Goal: Transaction & Acquisition: Book appointment/travel/reservation

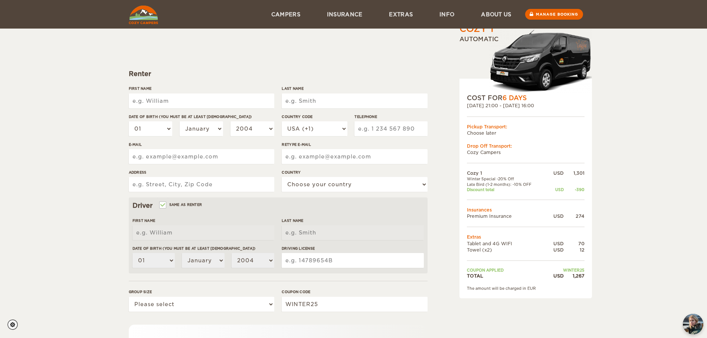
scroll to position [33, 0]
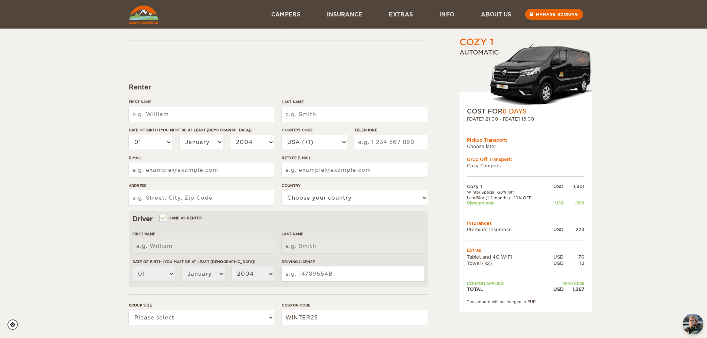
click at [171, 112] on input "First Name" at bounding box center [201, 114] width 145 height 15
type input "James"
type input "Carr"
type input "4125239143"
type input "jcarr0227@gmail.com"
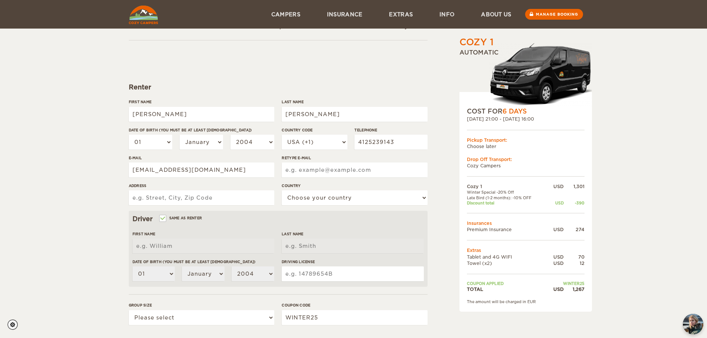
type input "jcarr0227@gmail.com"
type input "2640 MIDDLE RD"
select select "222"
type input "[PERSON_NAME]"
type input "Carr"
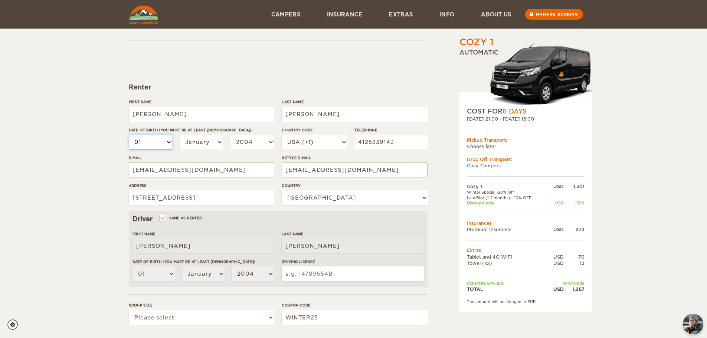
click at [166, 143] on select "01 02 03 04 05 06 07 08 09 10 11 12 13 14 15 16 17 18 19 20 21 22 23 24 25 26 2…" at bounding box center [151, 142] width 44 height 15
select select "27"
click at [129, 135] on select "01 02 03 04 05 06 07 08 09 10 11 12 13 14 15 16 17 18 19 20 21 22 23 24 25 26 2…" at bounding box center [151, 142] width 44 height 15
select select "27"
click at [201, 140] on select "January February March April May June July August September October November De…" at bounding box center [202, 142] width 44 height 15
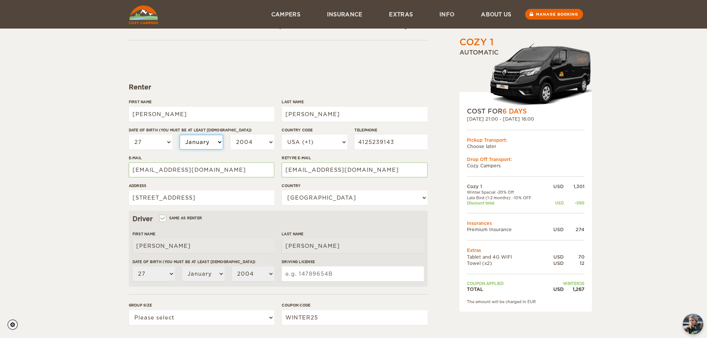
select select "02"
click at [180, 135] on select "January February March April May June July August September October November De…" at bounding box center [202, 142] width 44 height 15
select select "02"
click at [240, 141] on select "2004 2003 2002 2001 2000 1999 1998 1997 1996 1995 1994 1993 1992 1991 1990 1989…" at bounding box center [252, 142] width 44 height 15
click at [247, 138] on select "2004 2003 2002 2001 2000 1999 1998 1997 1996 1995 1994 1993 1992 1991 1990 1989…" at bounding box center [252, 142] width 44 height 15
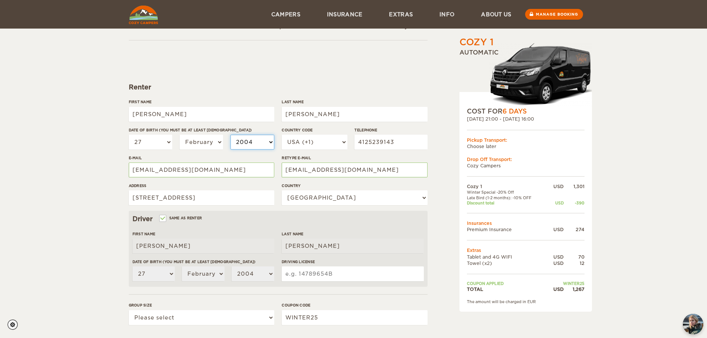
click at [245, 144] on select "2004 2003 2002 2001 2000 1999 1998 1997 1996 1995 1994 1993 1992 1991 1990 1989…" at bounding box center [252, 142] width 44 height 15
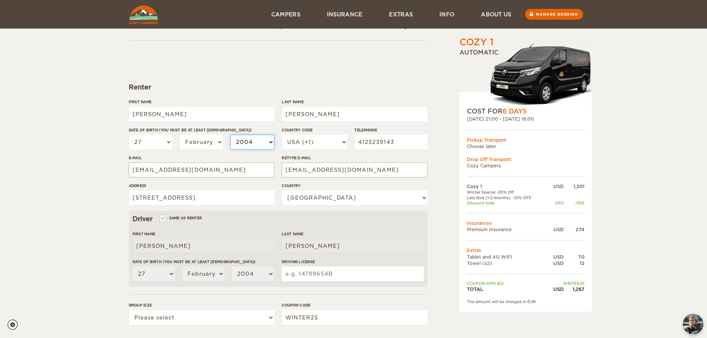
click at [245, 144] on select "2004 2003 2002 2001 2000 1999 1998 1997 1996 1995 1994 1993 1992 1991 1990 1989…" at bounding box center [252, 142] width 44 height 15
click at [261, 144] on select "2004 2003 2002 2001 2000 1999 1998 1997 1996 1995 1994 1993 1992 1991 1990 1989…" at bounding box center [252, 142] width 44 height 15
click at [259, 143] on select "2004 2003 2002 2001 2000 1999 1998 1997 1996 1995 1994 1993 1992 1991 1990 1989…" at bounding box center [252, 142] width 44 height 15
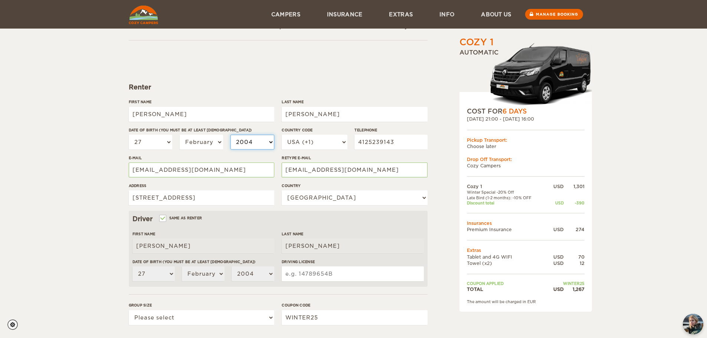
click at [259, 143] on select "2004 2003 2002 2001 2000 1999 1998 1997 1996 1995 1994 1993 1992 1991 1990 1989…" at bounding box center [252, 142] width 44 height 15
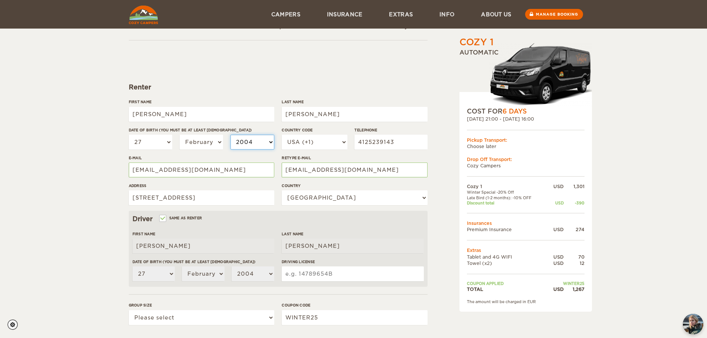
click at [259, 143] on select "2004 2003 2002 2001 2000 1999 1998 1997 1996 1995 1994 1993 1992 1991 1990 1989…" at bounding box center [252, 142] width 44 height 15
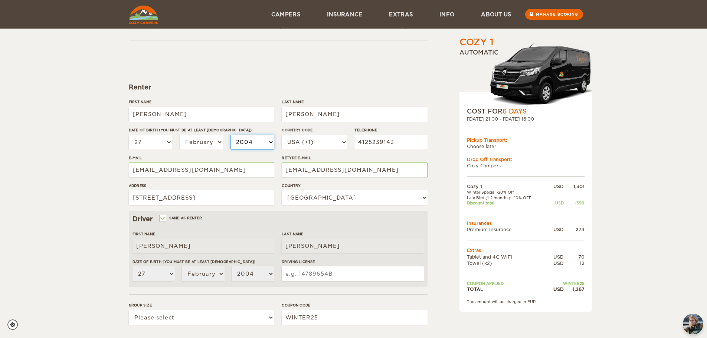
click at [259, 143] on select "2004 2003 2002 2001 2000 1999 1998 1997 1996 1995 1994 1993 1992 1991 1990 1989…" at bounding box center [252, 142] width 44 height 15
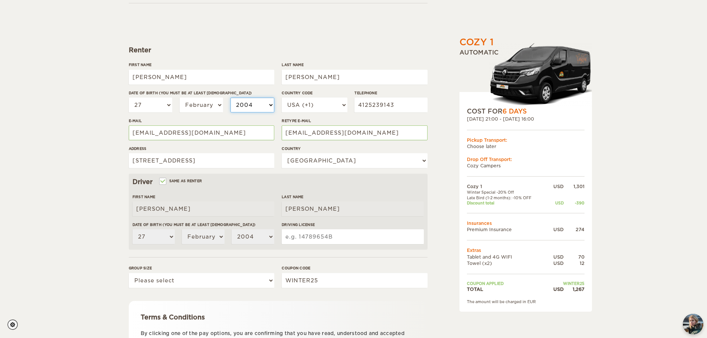
click at [235, 100] on select "2004 2003 2002 2001 2000 1999 1998 1997 1996 1995 1994 1993 1992 1991 1990 1989…" at bounding box center [252, 105] width 44 height 15
click at [252, 105] on select "2004 2003 2002 2001 2000 1999 1998 1997 1996 1995 1994 1993 1992 1991 1990 1989…" at bounding box center [252, 105] width 44 height 15
click at [258, 103] on select "2004 2003 2002 2001 2000 1999 1998 1997 1996 1995 1994 1993 1992 1991 1990 1989…" at bounding box center [252, 105] width 44 height 15
click at [257, 102] on select "2004 2003 2002 2001 2000 1999 1998 1997 1996 1995 1994 1993 1992 1991 1990 1989…" at bounding box center [252, 105] width 44 height 15
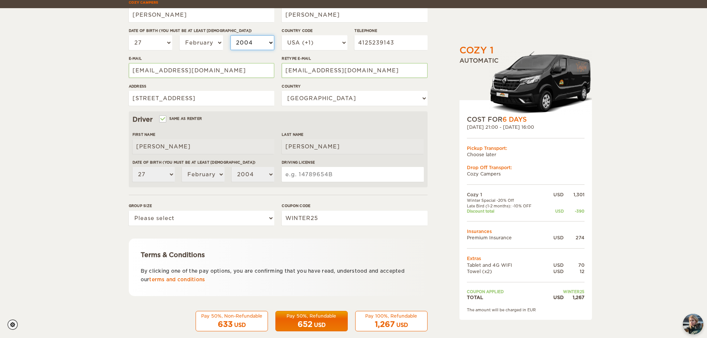
scroll to position [144, 0]
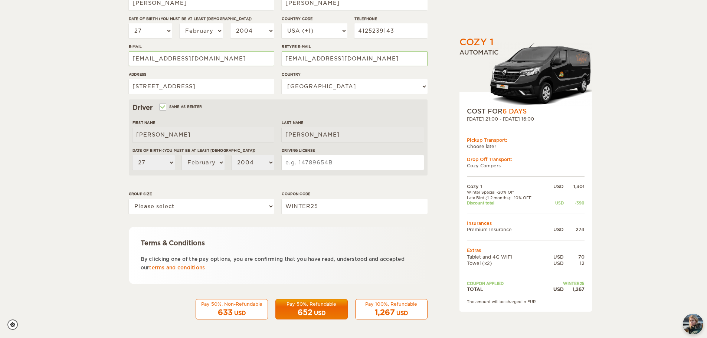
click at [312, 164] on input "Driving License" at bounding box center [353, 162] width 142 height 15
click at [328, 161] on input "Driving License" at bounding box center [353, 162] width 142 height 15
type input "33933084"
click at [210, 203] on select "Please select 1 2" at bounding box center [201, 206] width 145 height 15
select select "2"
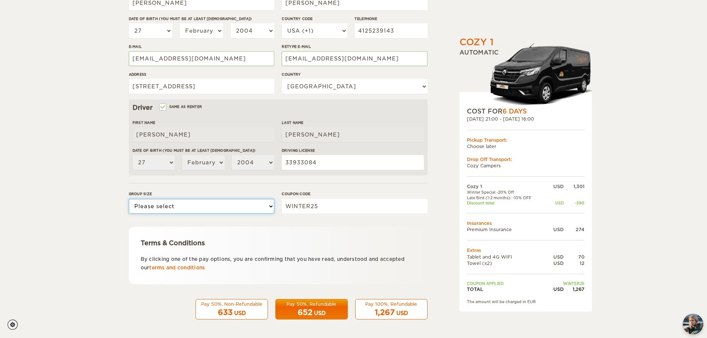
click at [129, 199] on select "Please select 1 2" at bounding box center [201, 206] width 145 height 15
click at [397, 313] on div "USD" at bounding box center [402, 313] width 12 height 7
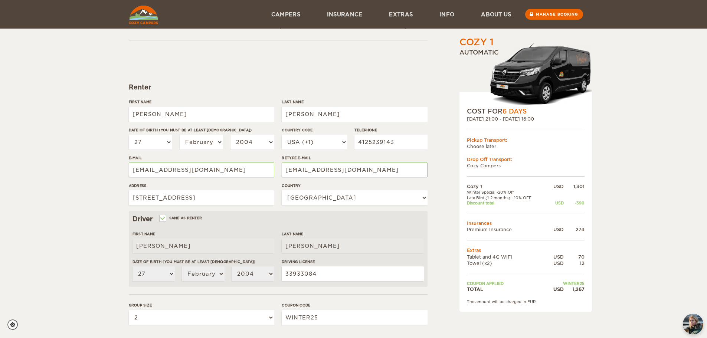
scroll to position [12, 0]
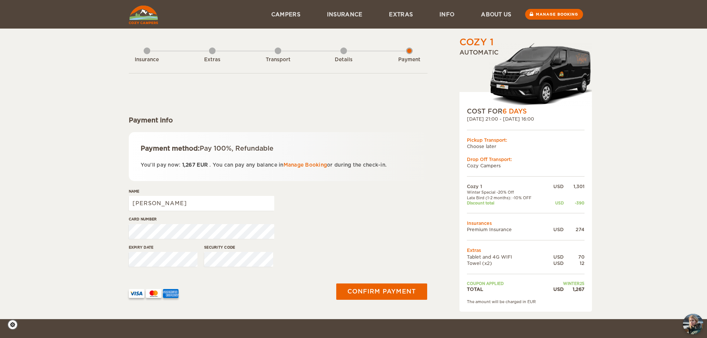
click at [101, 212] on div "Cozy 1 Expand Collapse Total 1,267 USD Automatic COST FOR 6 Days [DATE] 21:00 -…" at bounding box center [353, 159] width 707 height 319
click at [163, 204] on input "[PERSON_NAME]" at bounding box center [201, 203] width 145 height 15
type input "[PERSON_NAME] [PERSON_NAME]"
click at [162, 223] on div "Card number" at bounding box center [201, 230] width 145 height 28
click at [376, 292] on button "Confirm payment" at bounding box center [382, 291] width 94 height 17
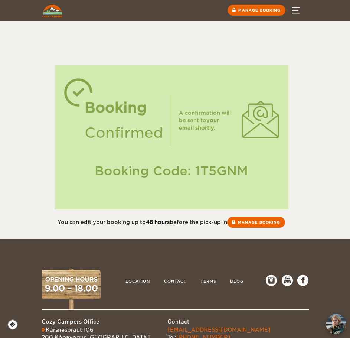
drag, startPoint x: 39, startPoint y: 183, endPoint x: 41, endPoint y: 193, distance: 9.4
click at [40, 191] on div "Booking Confirmed A confirmation will be sent to your email shortly. Booking Co…" at bounding box center [175, 129] width 276 height 203
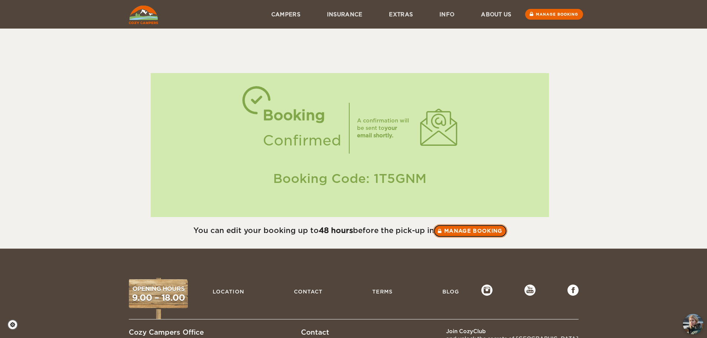
click at [466, 230] on link "Manage booking" at bounding box center [470, 230] width 74 height 13
